Goal: Find specific page/section: Find specific page/section

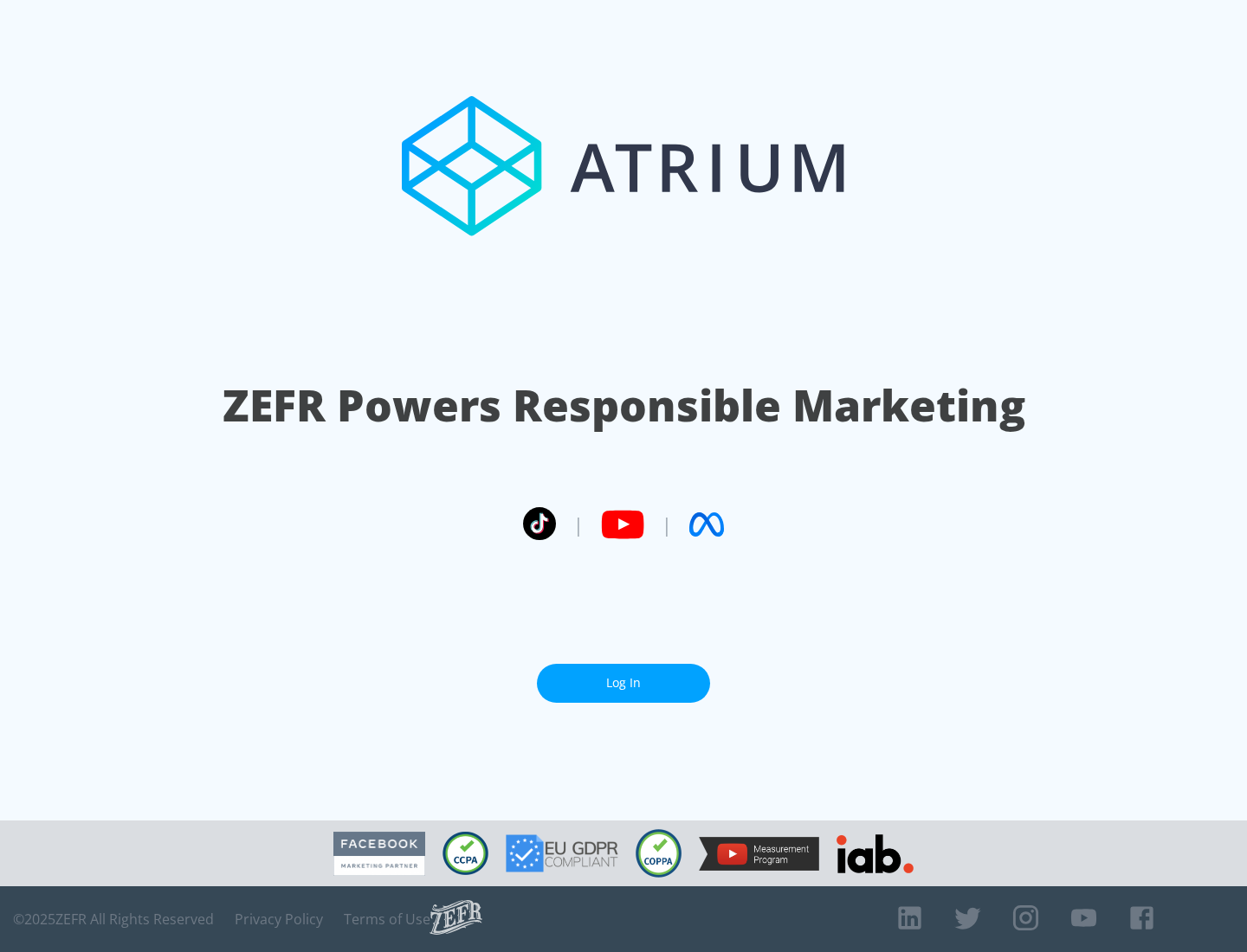
click at [623, 683] on link "Log In" at bounding box center [623, 682] width 174 height 39
